Goal: Information Seeking & Learning: Learn about a topic

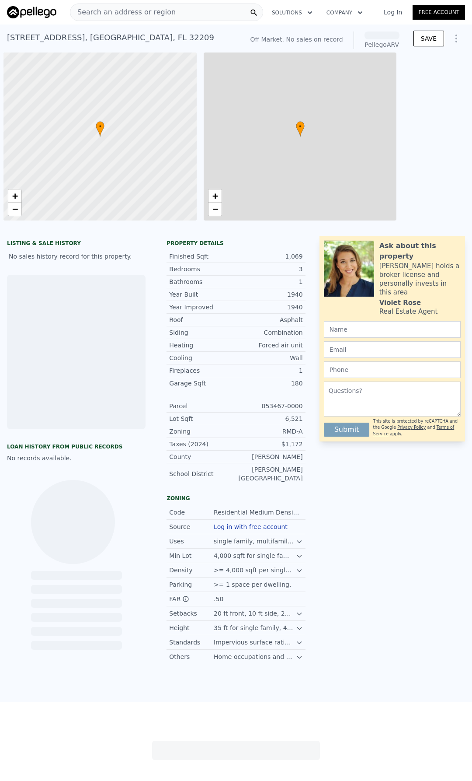
scroll to position [0, 3]
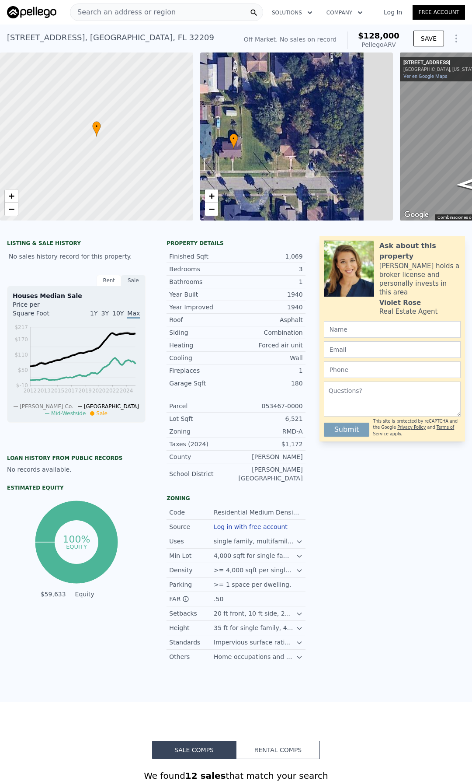
drag, startPoint x: 354, startPoint y: 173, endPoint x: 295, endPoint y: 184, distance: 60.5
click at [293, 185] on div "• + −" at bounding box center [296, 136] width 193 height 168
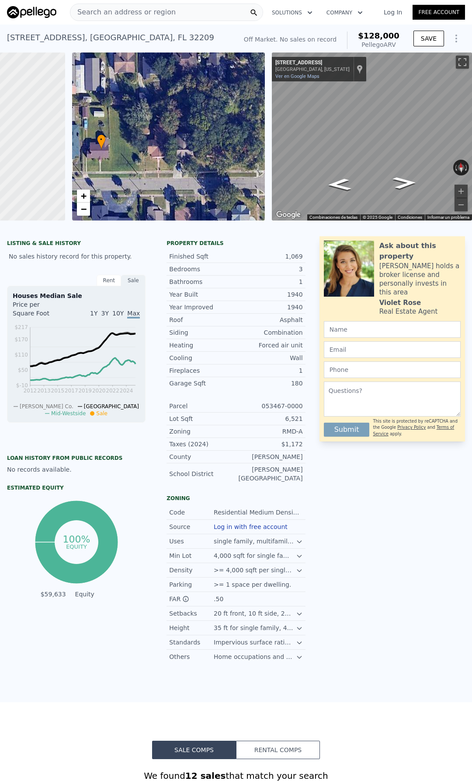
scroll to position [0, 138]
click at [309, 67] on div "[GEOGRAPHIC_DATA], [US_STATE]" at bounding box center [312, 69] width 74 height 6
click at [357, 66] on div "Mostrar ubicación en el mapa" at bounding box center [360, 69] width 6 height 10
click at [169, 13] on div "Search an address or region" at bounding box center [166, 11] width 193 height 17
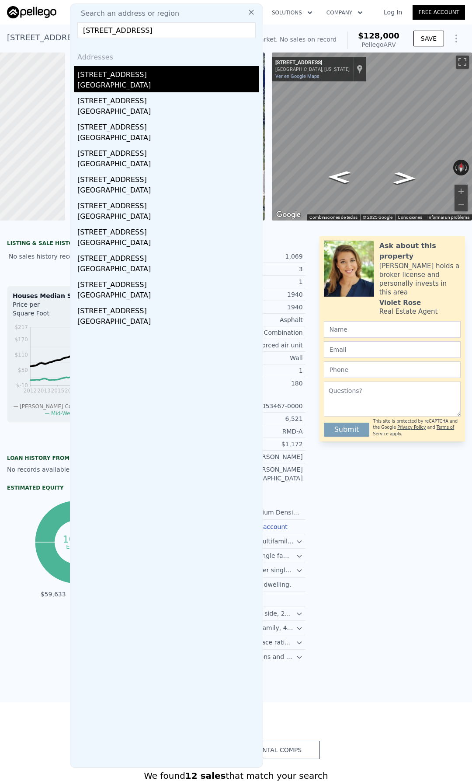
type input "[STREET_ADDRESS]"
click at [103, 77] on div "[STREET_ADDRESS]" at bounding box center [168, 73] width 182 height 14
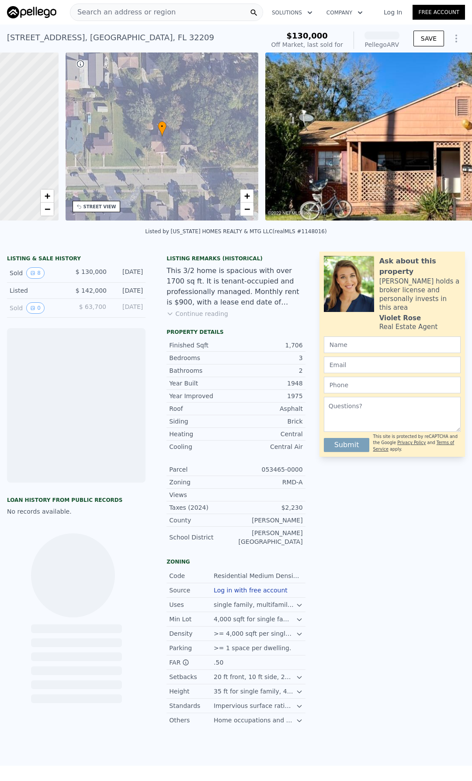
scroll to position [0, 204]
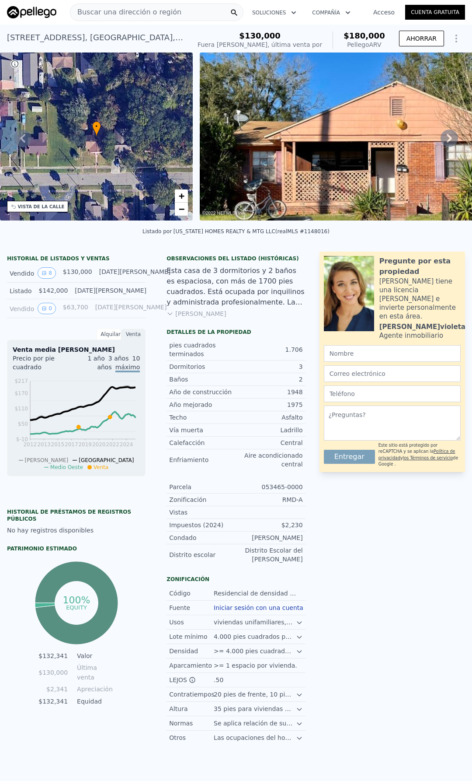
click at [195, 317] on font "[PERSON_NAME]" at bounding box center [200, 313] width 51 height 7
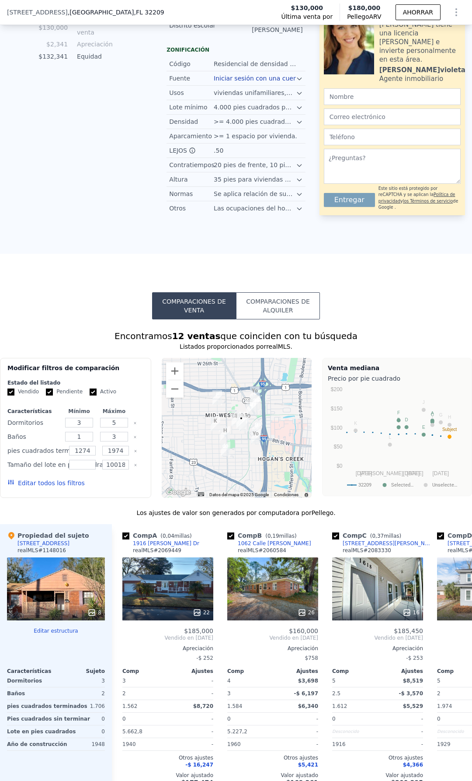
scroll to position [697, 0]
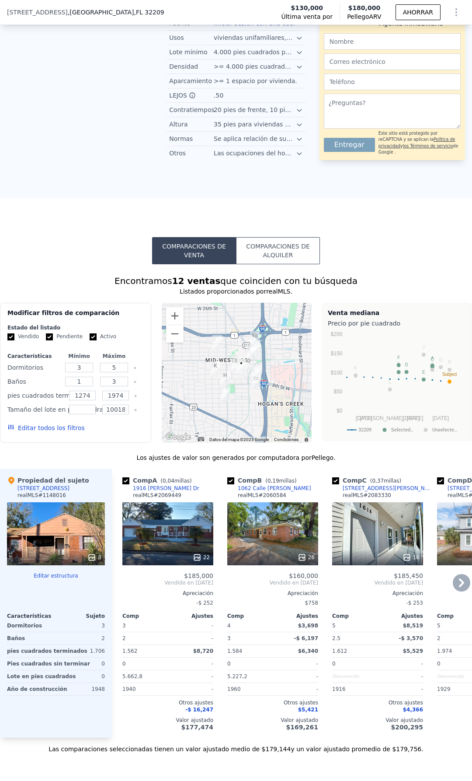
click at [259, 523] on div "26" at bounding box center [272, 533] width 91 height 63
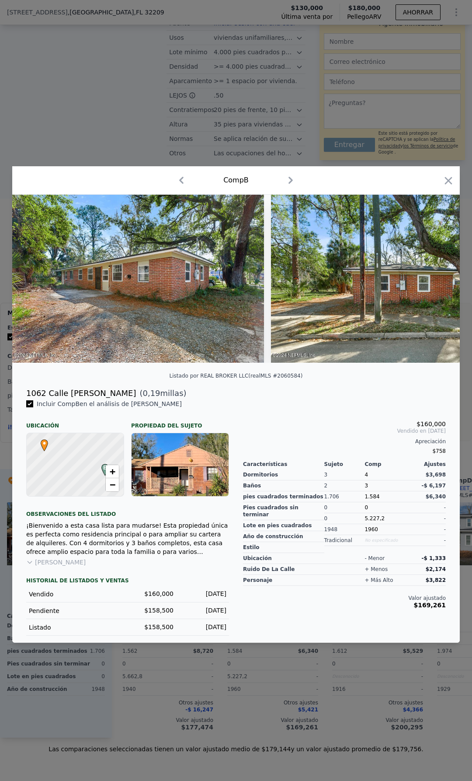
click at [48, 565] on font "[PERSON_NAME]" at bounding box center [60, 561] width 51 height 7
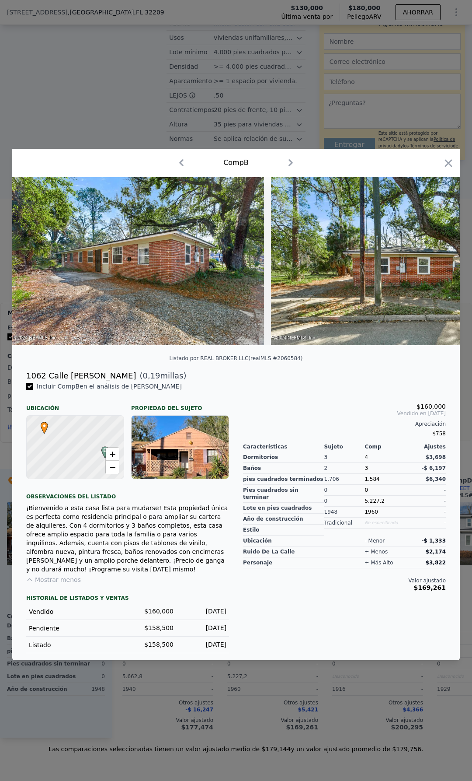
click at [154, 274] on img at bounding box center [138, 261] width 252 height 168
click at [320, 271] on img at bounding box center [397, 261] width 252 height 168
click at [446, 167] on icon "button" at bounding box center [448, 162] width 7 height 7
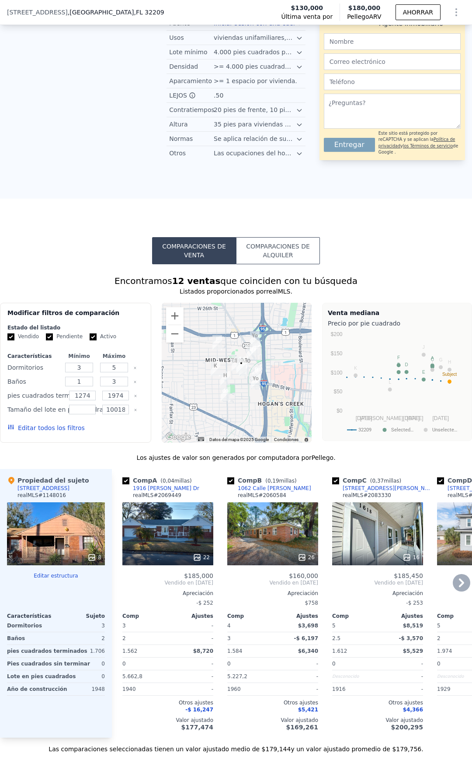
drag, startPoint x: 355, startPoint y: 589, endPoint x: 313, endPoint y: 589, distance: 42.4
click at [313, 589] on div "Comp A ( 0,04 millas) 1916 [PERSON_NAME] Dr realMLS # 2069449 22 $185,000 Vendi…" at bounding box center [292, 603] width 360 height 269
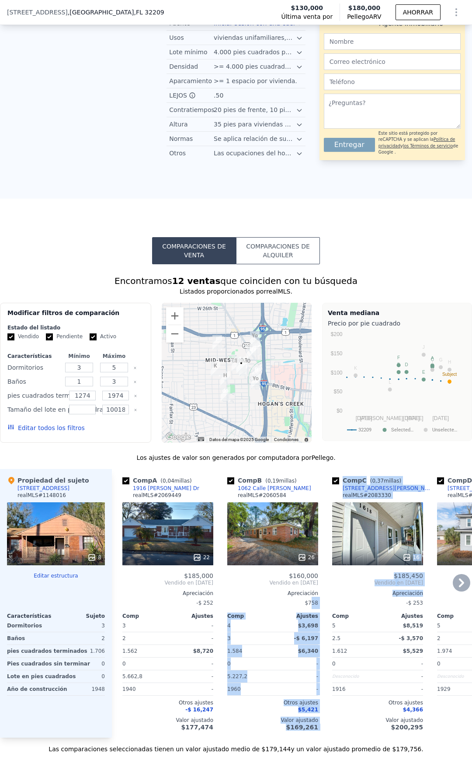
click at [366, 589] on div "Apreciación" at bounding box center [377, 592] width 91 height 7
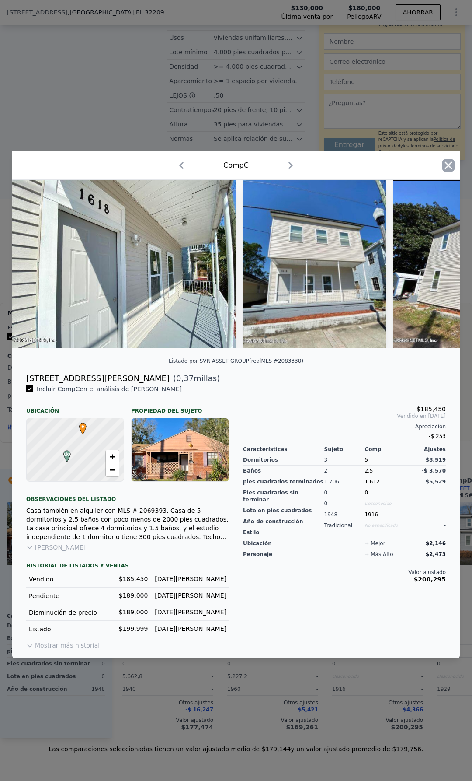
click at [453, 168] on icon "button" at bounding box center [449, 165] width 12 height 12
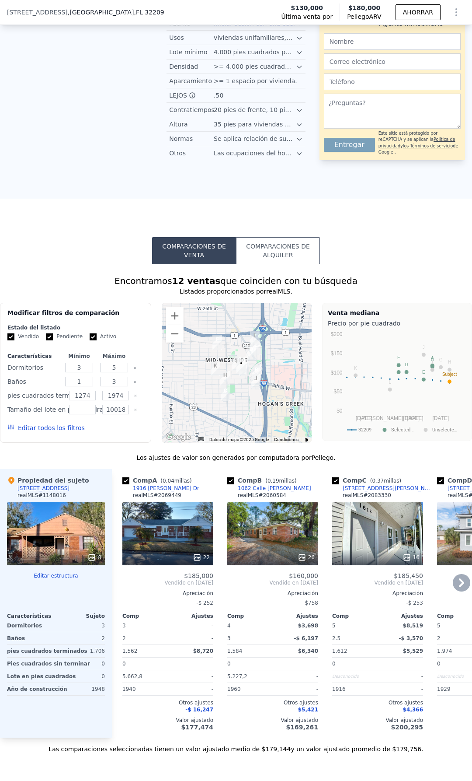
click at [460, 574] on icon at bounding box center [461, 582] width 17 height 17
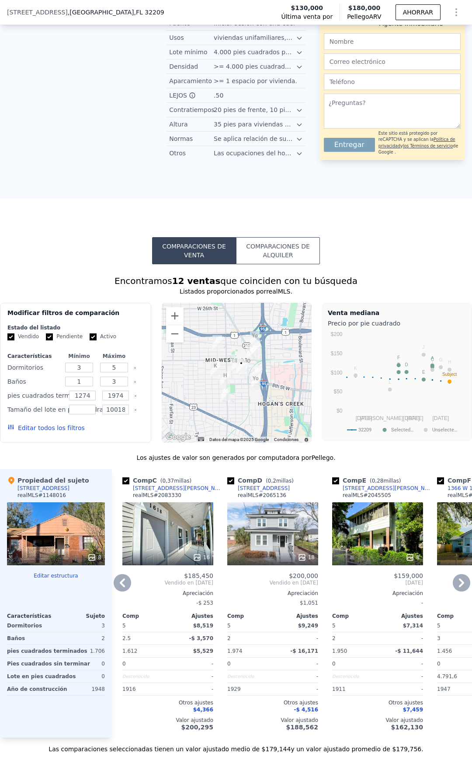
click at [460, 574] on icon at bounding box center [461, 582] width 17 height 17
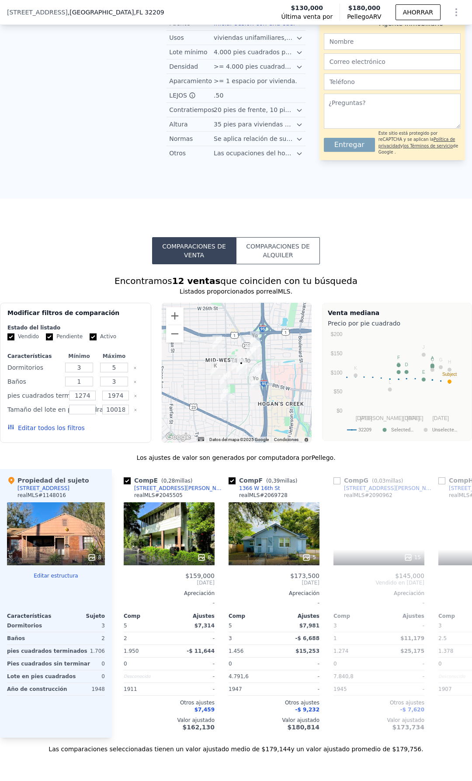
scroll to position [0, 420]
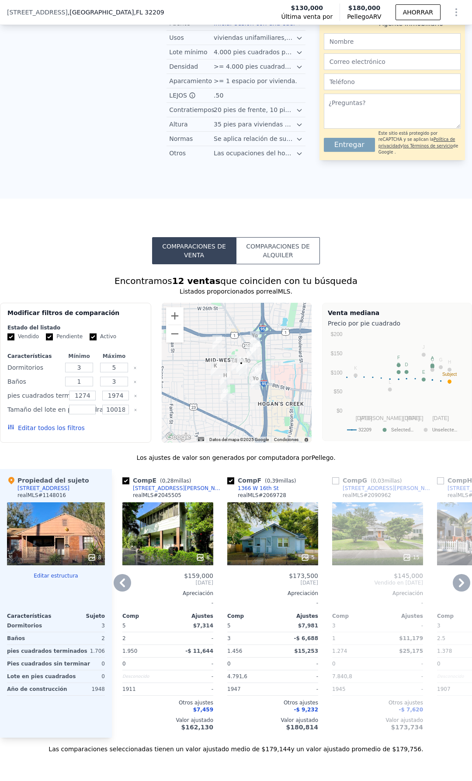
click at [153, 514] on div "8" at bounding box center [167, 533] width 91 height 63
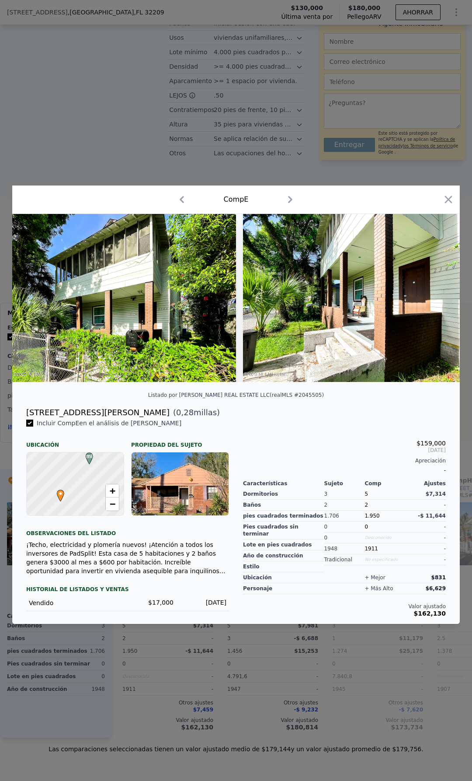
click at [151, 575] on font "¡Techo, electricidad y plomería nuevos! ¡Atención a todos los inversores de Pad…" at bounding box center [125, 566] width 199 height 51
click at [350, 361] on img at bounding box center [355, 298] width 224 height 168
click at [189, 353] on img at bounding box center [124, 298] width 224 height 168
click at [445, 200] on icon "button" at bounding box center [449, 199] width 12 height 12
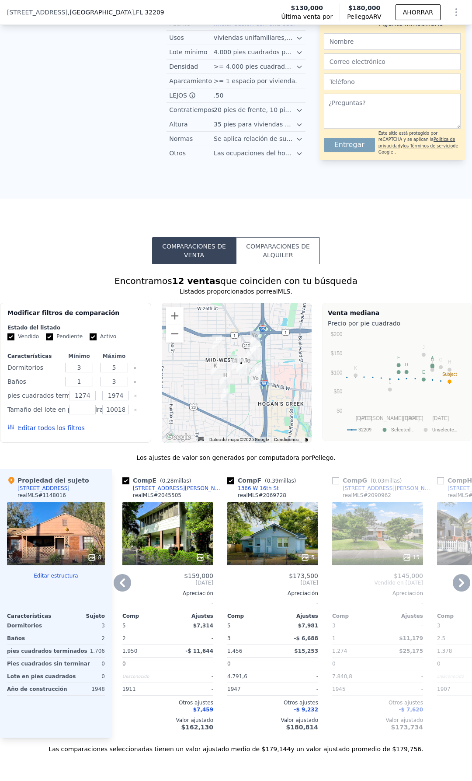
click at [459, 578] on icon at bounding box center [461, 582] width 5 height 9
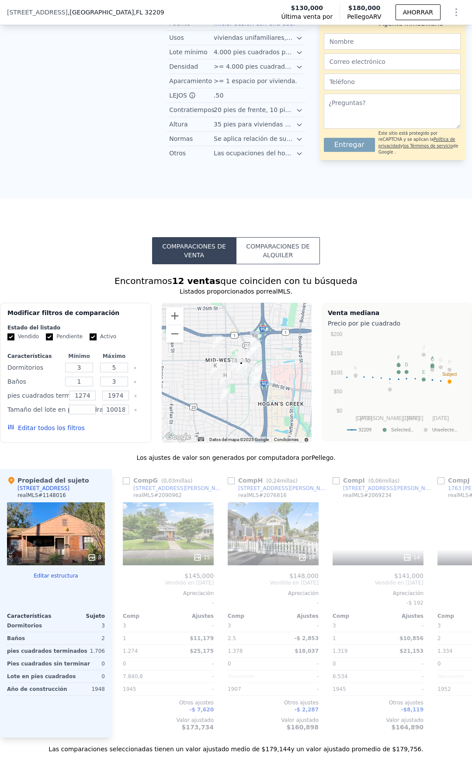
scroll to position [0, 630]
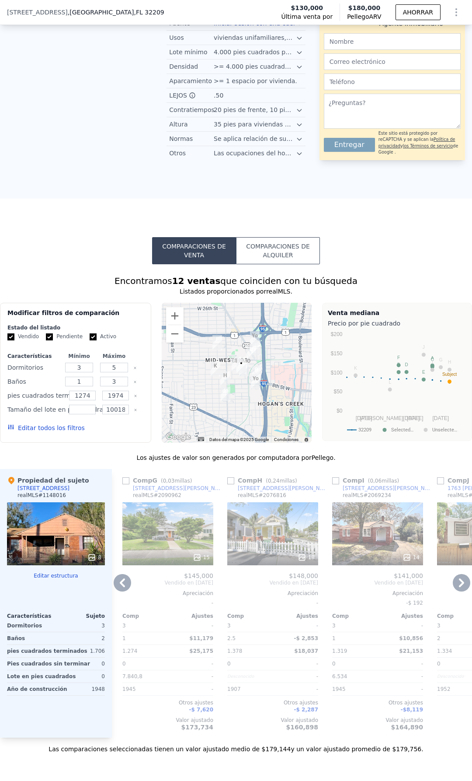
click at [459, 578] on icon at bounding box center [461, 582] width 5 height 9
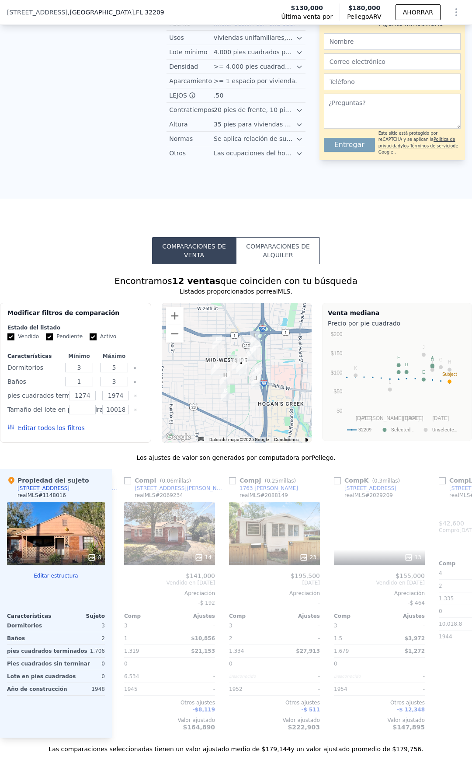
scroll to position [0, 840]
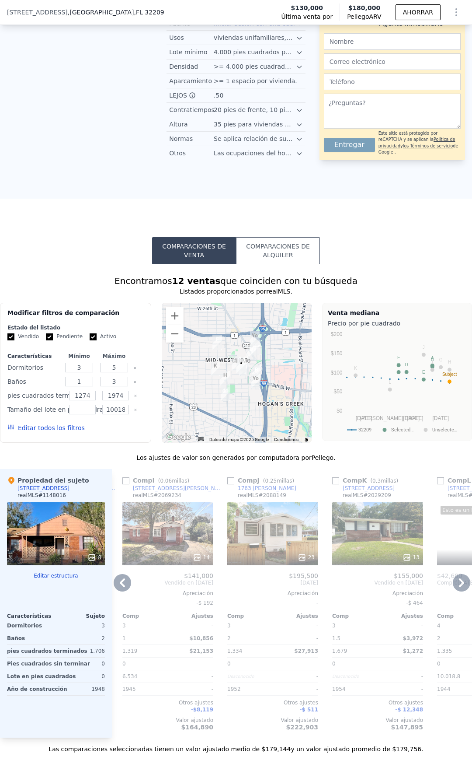
click at [459, 578] on icon at bounding box center [461, 582] width 5 height 9
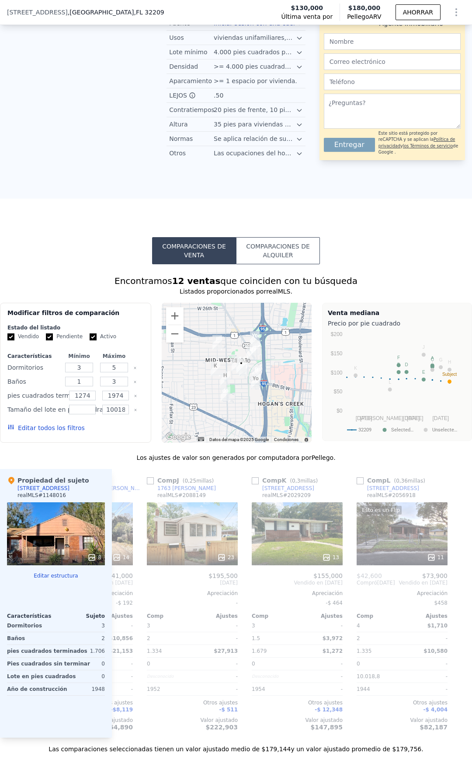
scroll to position [0, 927]
